Goal: Task Accomplishment & Management: Manage account settings

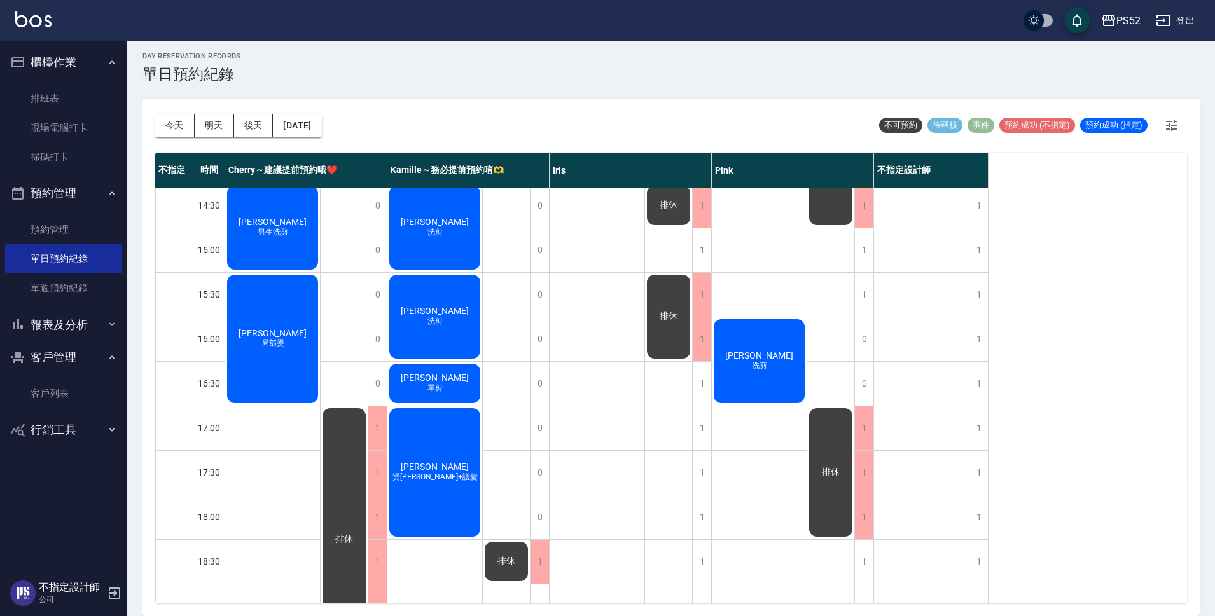
scroll to position [338, 0]
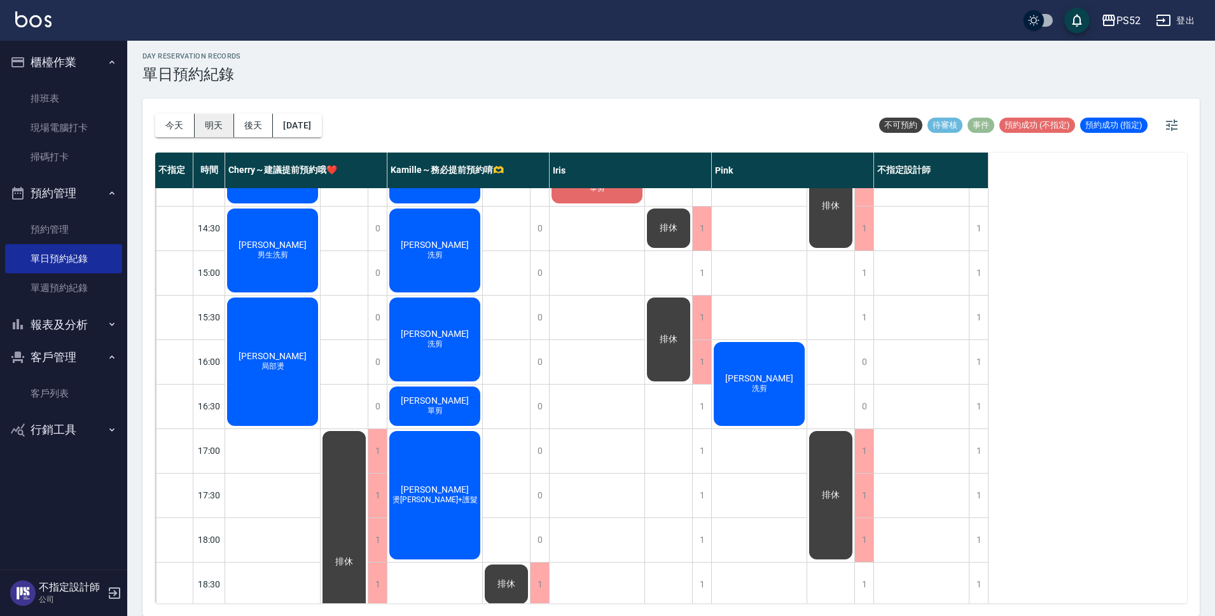
click at [218, 124] on button "明天" at bounding box center [214, 126] width 39 height 24
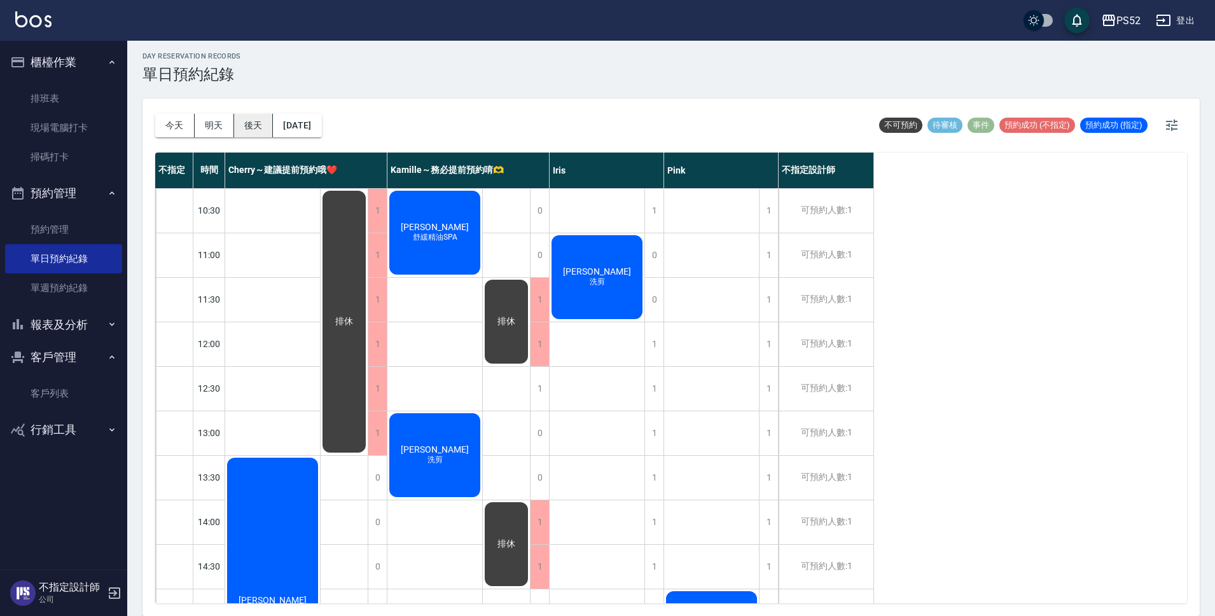
click at [240, 127] on button "後天" at bounding box center [253, 126] width 39 height 24
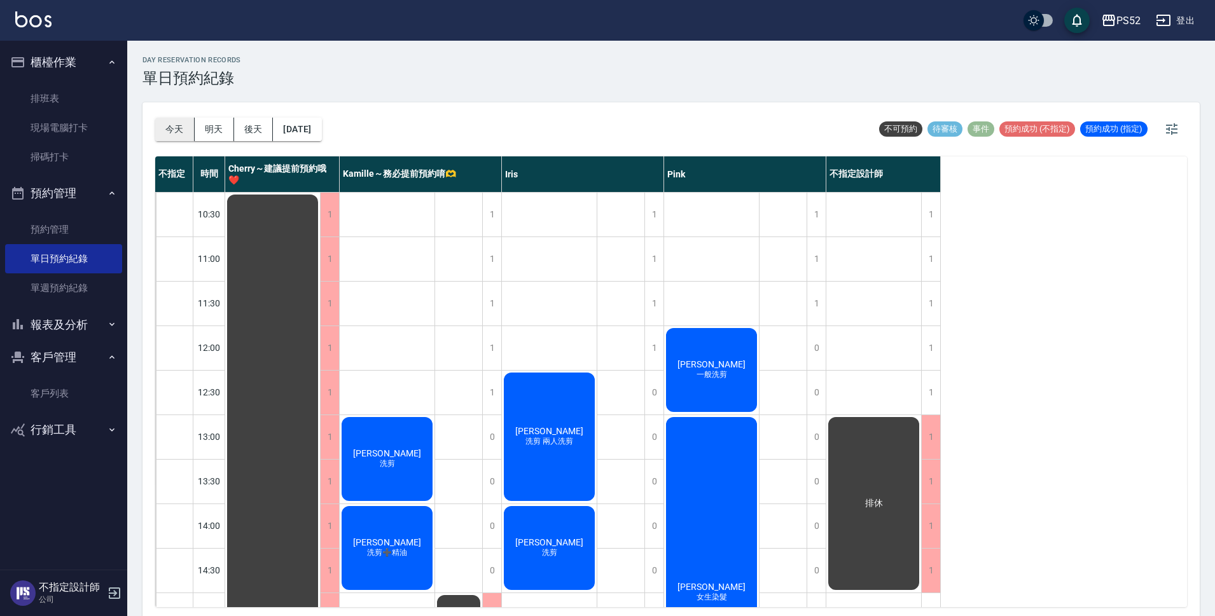
click at [186, 127] on button "今天" at bounding box center [174, 130] width 39 height 24
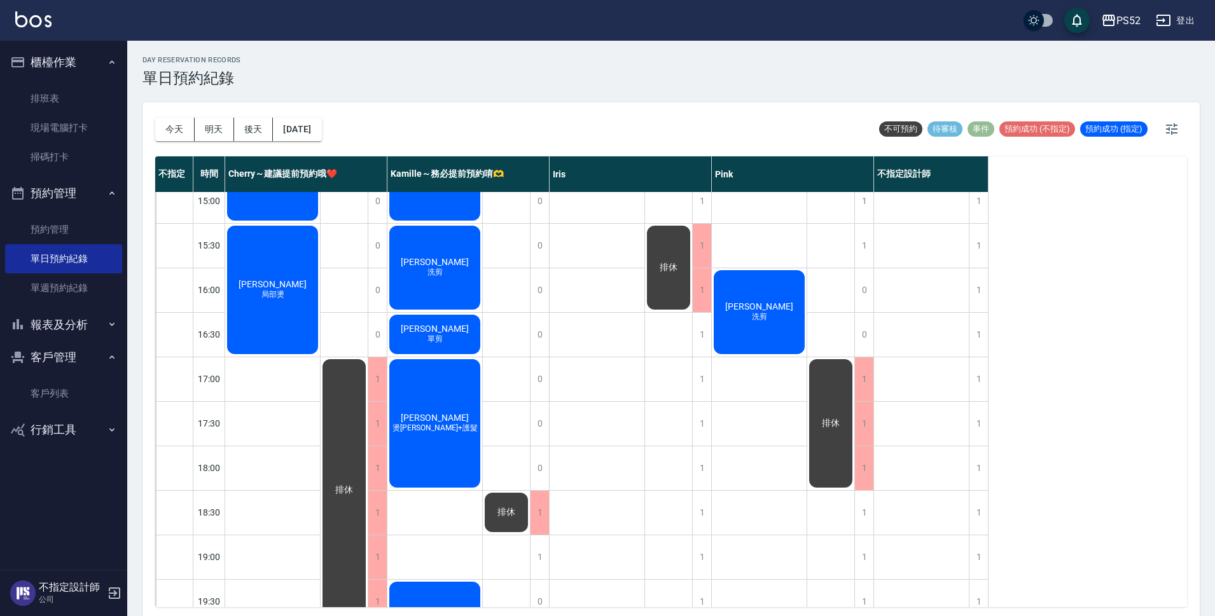
scroll to position [424, 0]
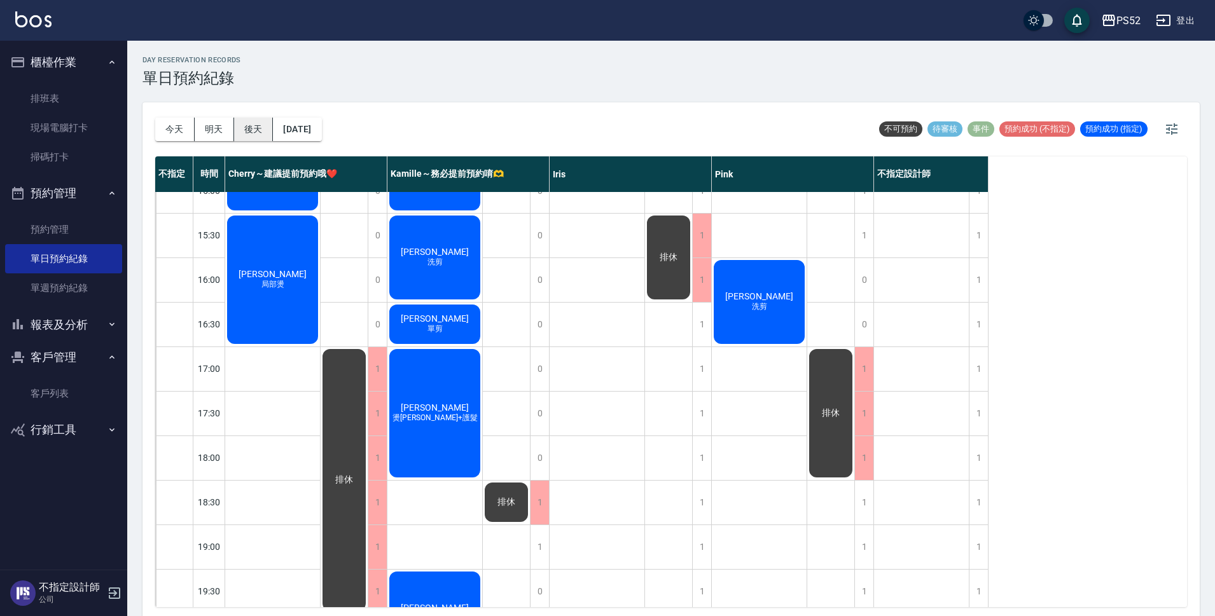
click at [244, 127] on button "後天" at bounding box center [253, 130] width 39 height 24
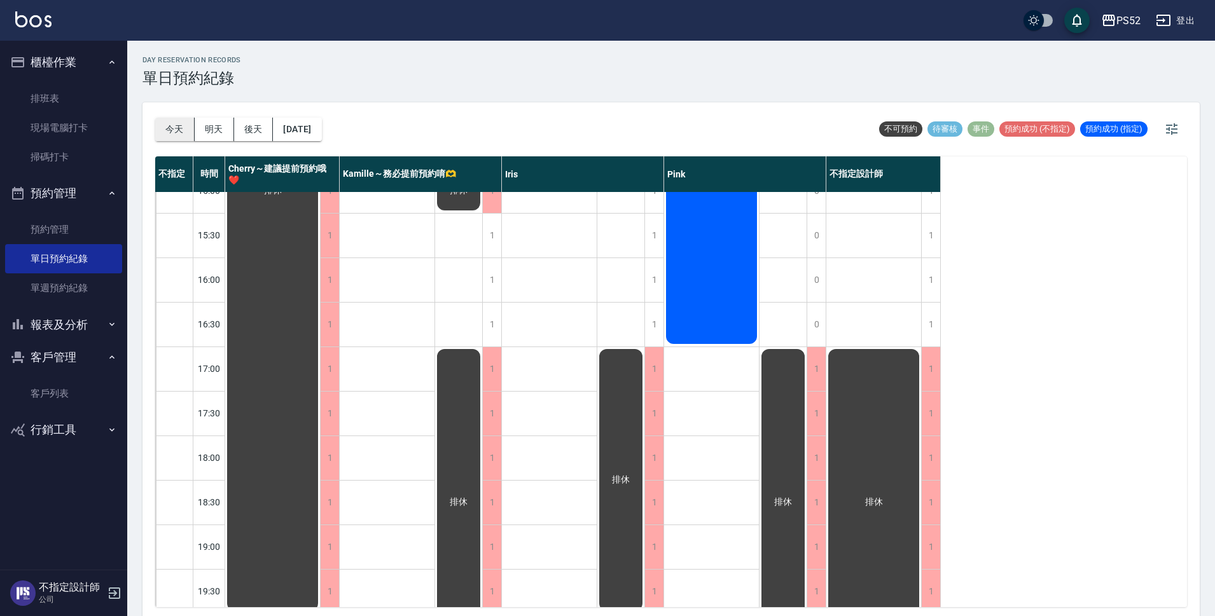
click at [174, 130] on button "今天" at bounding box center [174, 130] width 39 height 24
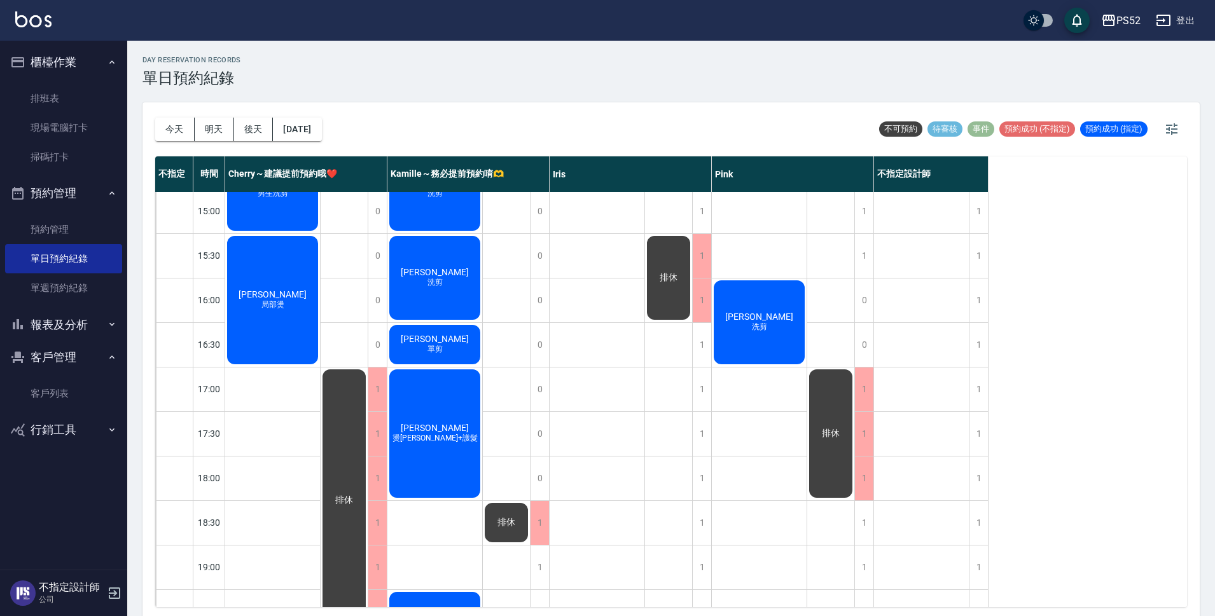
scroll to position [382, 0]
